Goal: Task Accomplishment & Management: Manage account settings

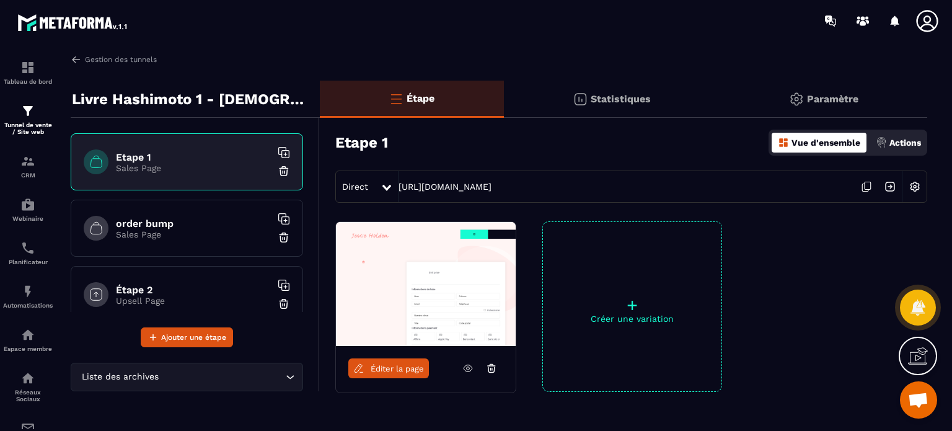
click at [940, 17] on div at bounding box center [930, 21] width 31 height 22
click at [927, 22] on icon at bounding box center [927, 21] width 22 height 22
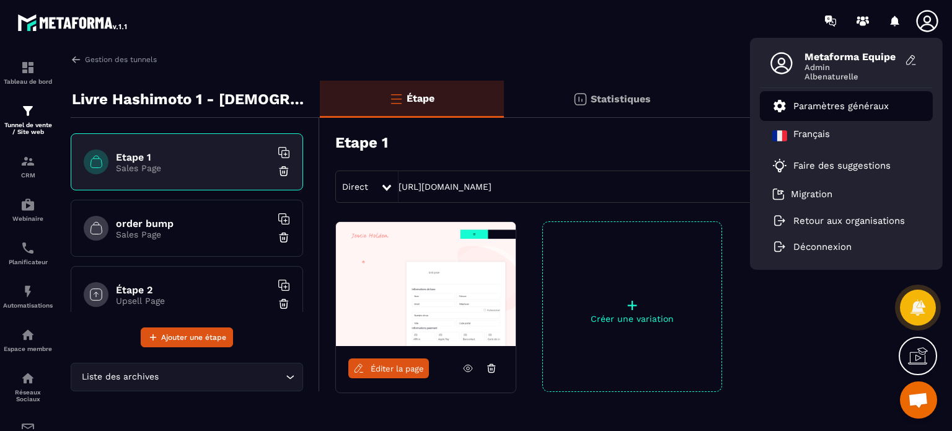
click at [860, 108] on p "Paramètres généraux" at bounding box center [840, 105] width 95 height 11
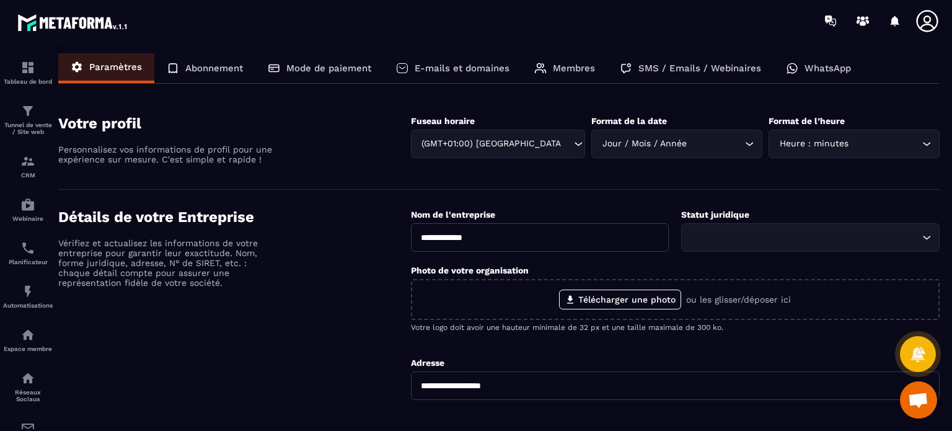
click at [503, 76] on div "E-mails et domaines" at bounding box center [453, 68] width 138 height 30
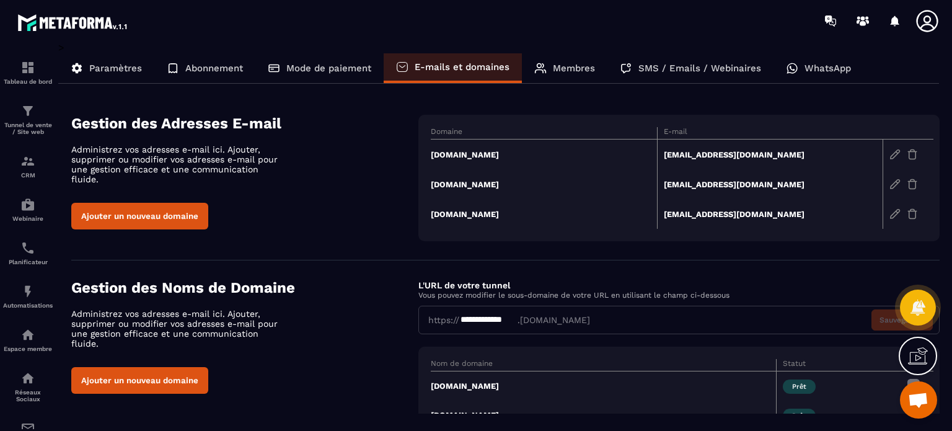
copy tr "[EMAIL_ADDRESS][DOMAIN_NAME]"
drag, startPoint x: 792, startPoint y: 154, endPoint x: 656, endPoint y: 153, distance: 135.8
click at [656, 169] on tr "[DOMAIN_NAME] [EMAIL_ADDRESS][DOMAIN_NAME]" at bounding box center [682, 184] width 503 height 30
click at [42, 79] on p "Tableau de bord" at bounding box center [28, 81] width 50 height 7
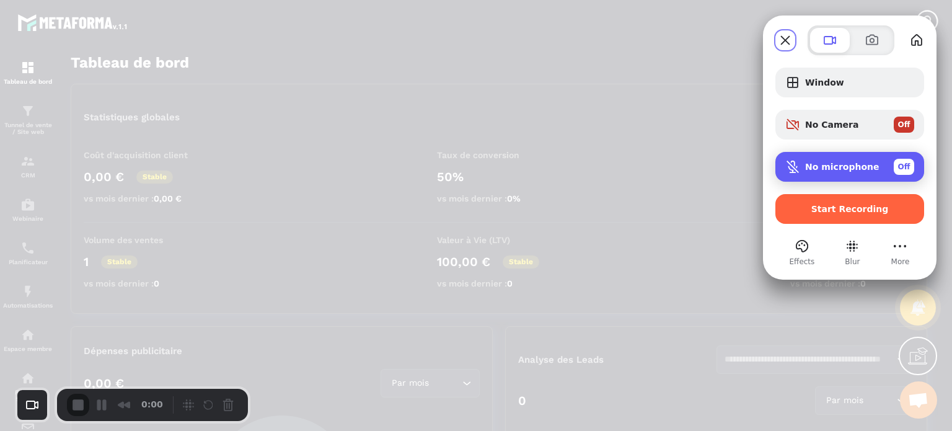
click at [837, 157] on div "No microphone Off" at bounding box center [849, 167] width 149 height 30
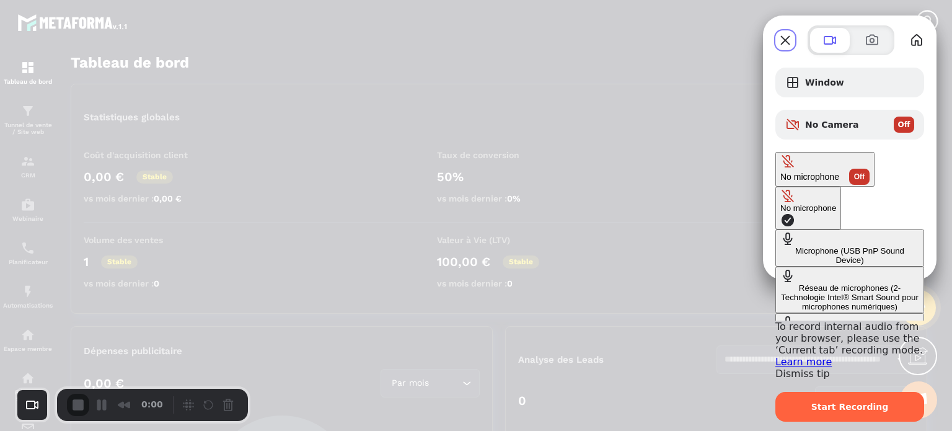
click at [780, 246] on div "Microphone (USB PnP Sound Device)" at bounding box center [849, 255] width 139 height 19
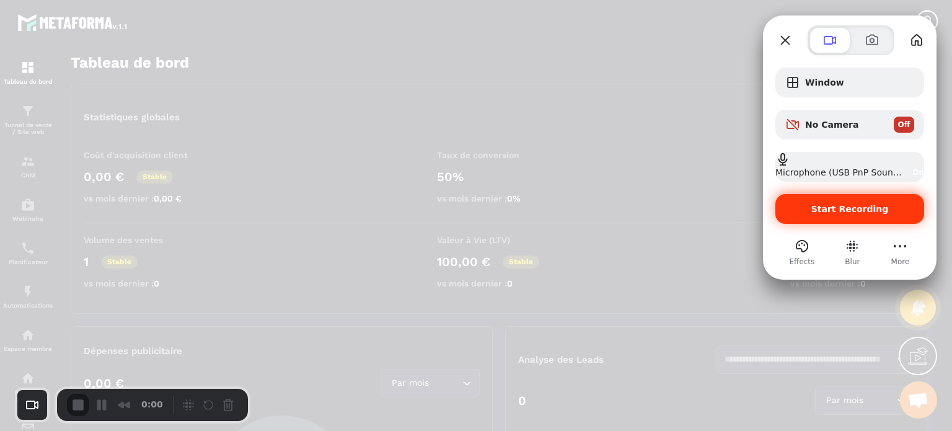
click at [844, 207] on span "Start Recording" at bounding box center [849, 209] width 77 height 10
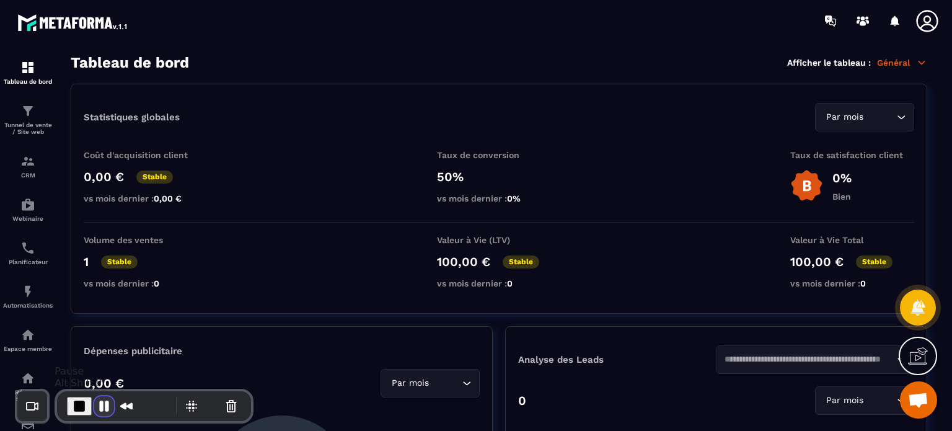
click at [100, 403] on button "Pause Recording" at bounding box center [104, 406] width 20 height 20
click at [925, 27] on icon at bounding box center [927, 21] width 25 height 25
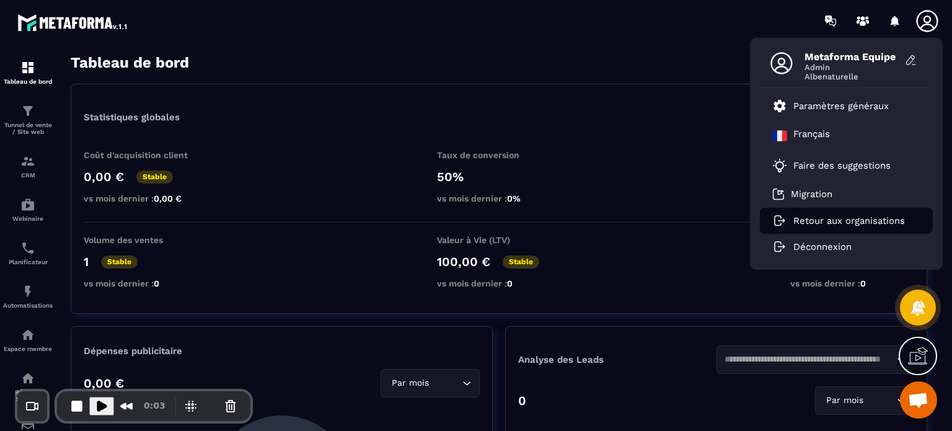
click at [845, 215] on p "Retour aux organisations" at bounding box center [849, 220] width 112 height 11
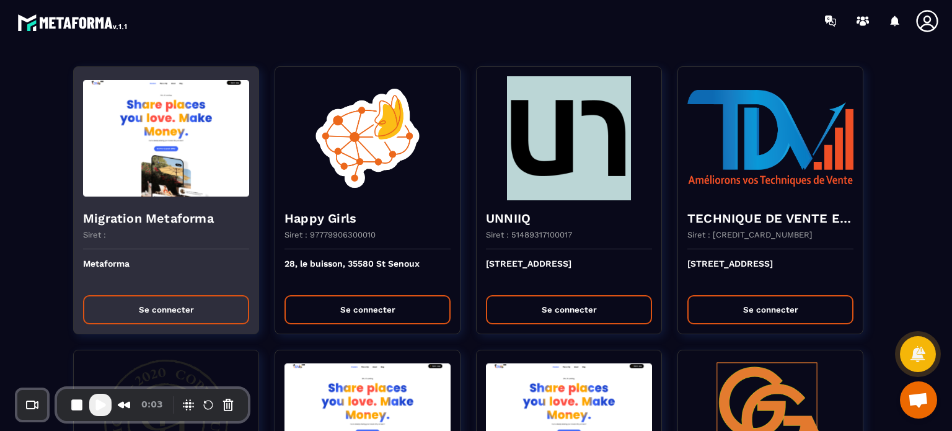
click at [211, 278] on p "Metaforma" at bounding box center [166, 271] width 166 height 27
